Goal: Task Accomplishment & Management: Use online tool/utility

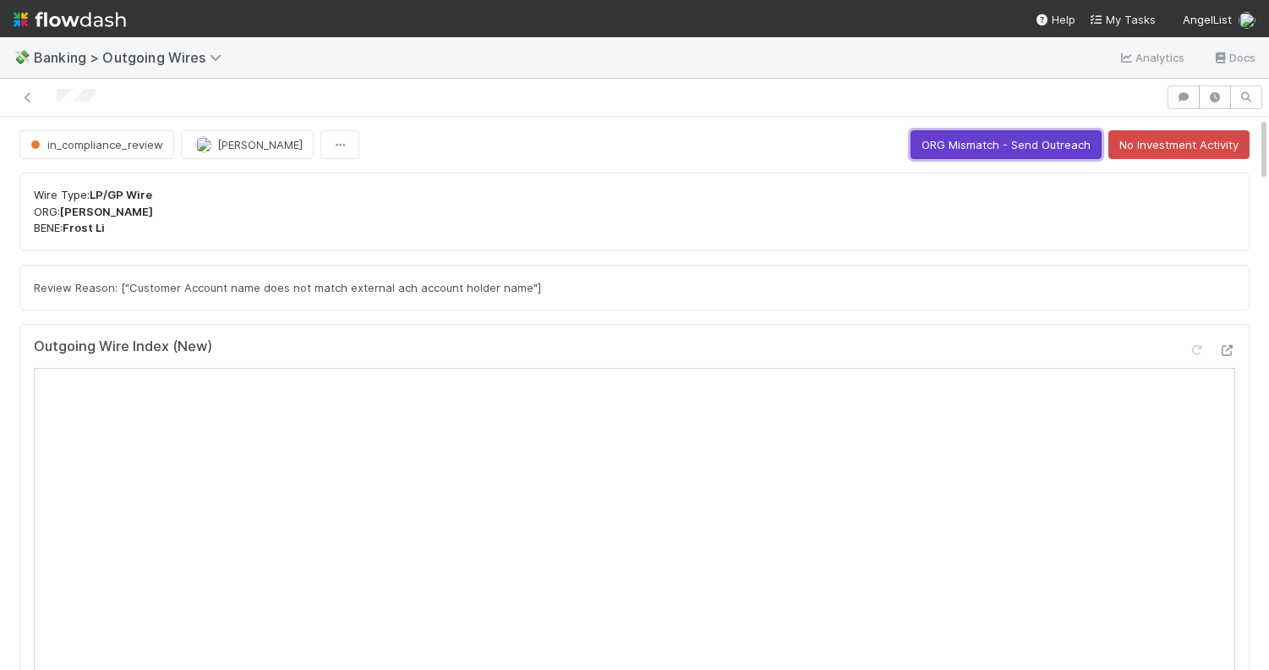
click at [1028, 142] on button "ORG Mismatch - Send Outreach" at bounding box center [1006, 144] width 191 height 29
